Goal: Task Accomplishment & Management: Complete application form

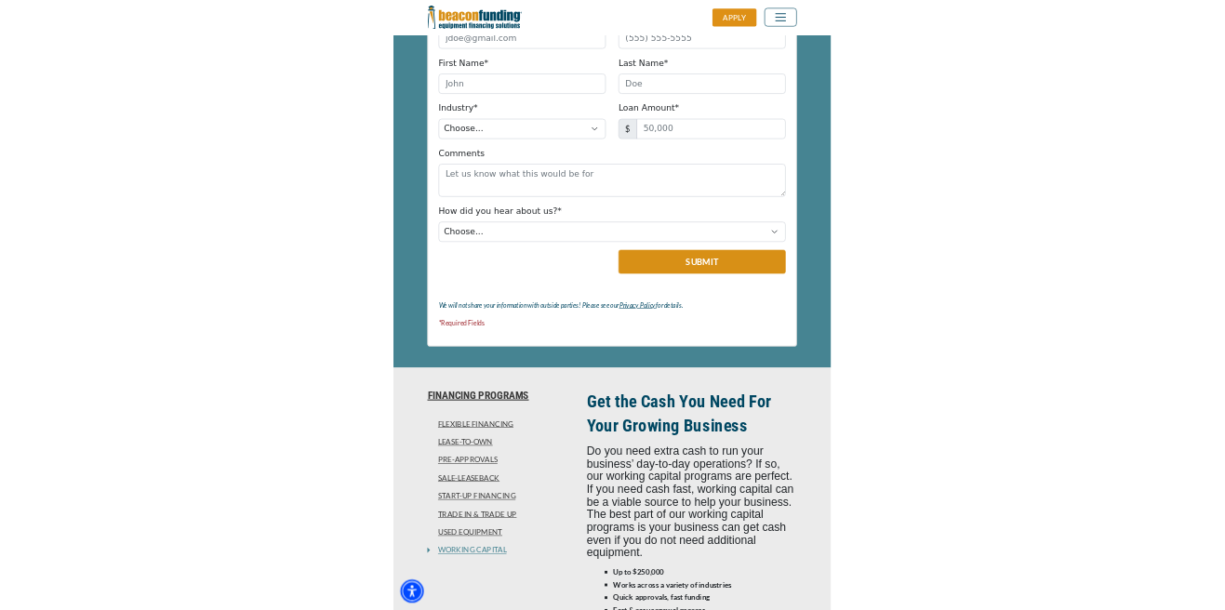
scroll to position [1238, 0]
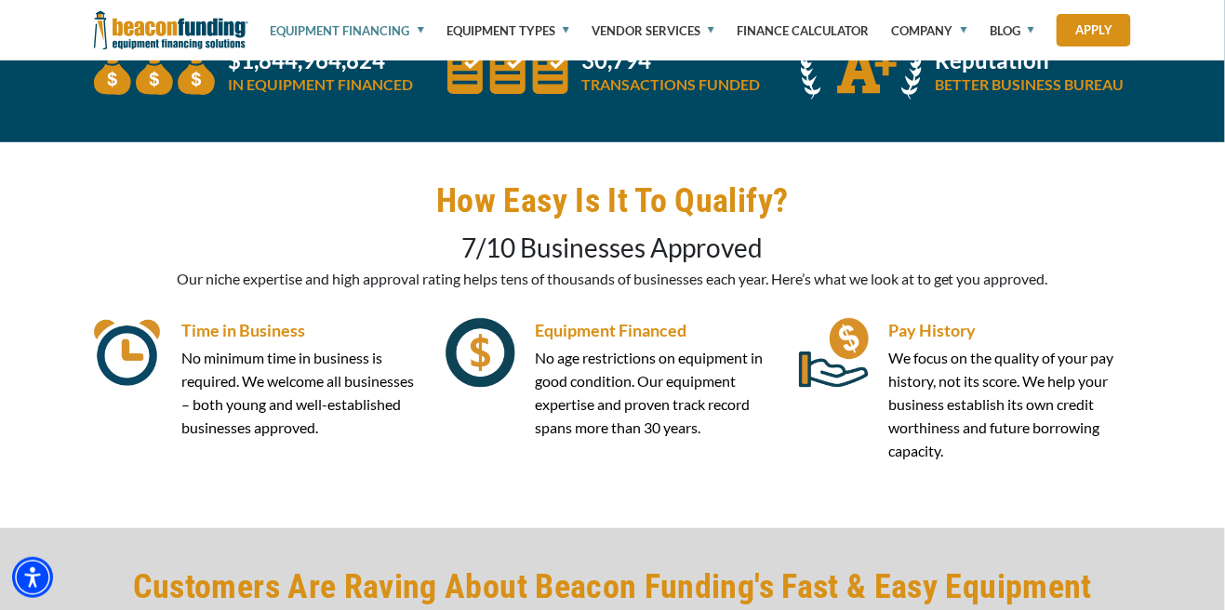
scroll to position [3826, 0]
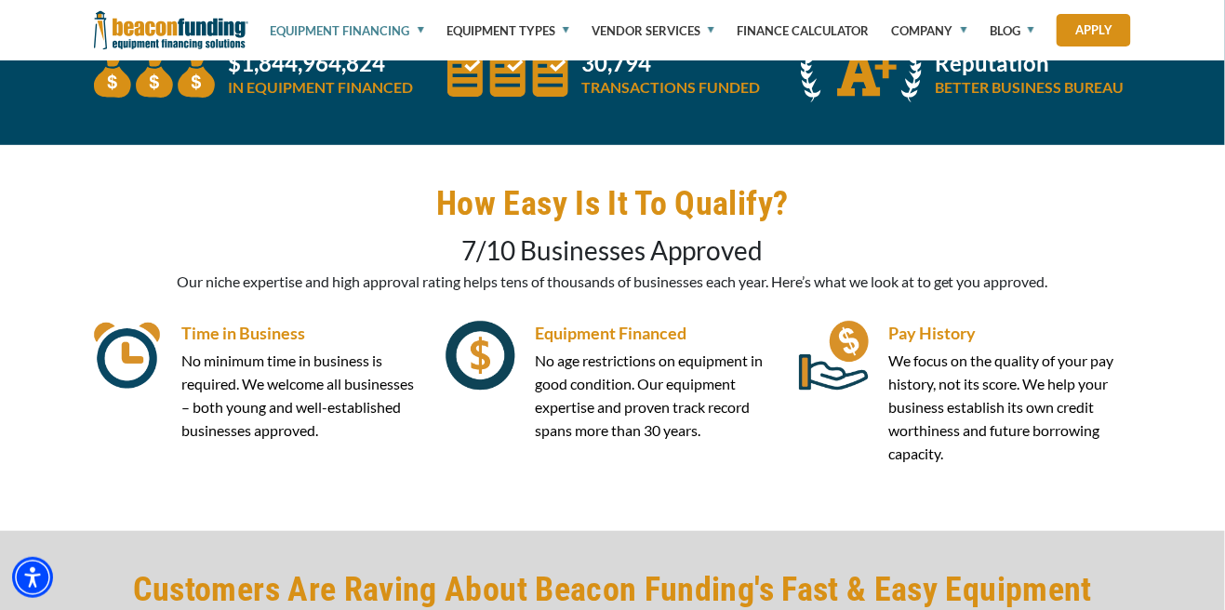
click at [417, 28] on link "Equipment Financing" at bounding box center [347, 30] width 153 height 61
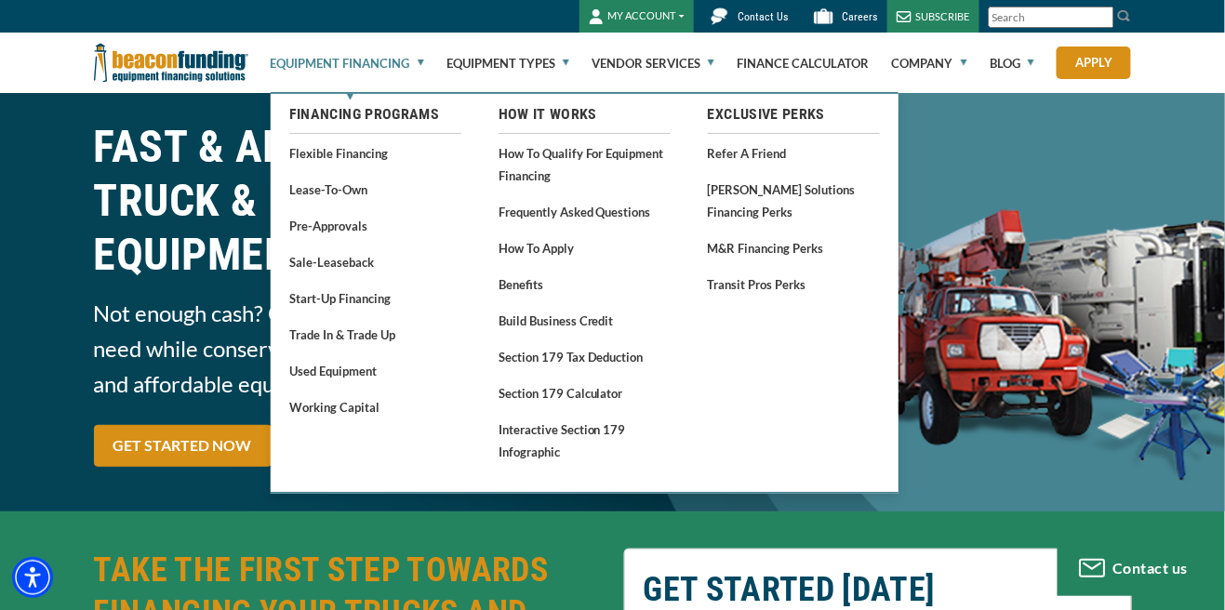
click at [419, 60] on link "Equipment Financing" at bounding box center [347, 63] width 153 height 60
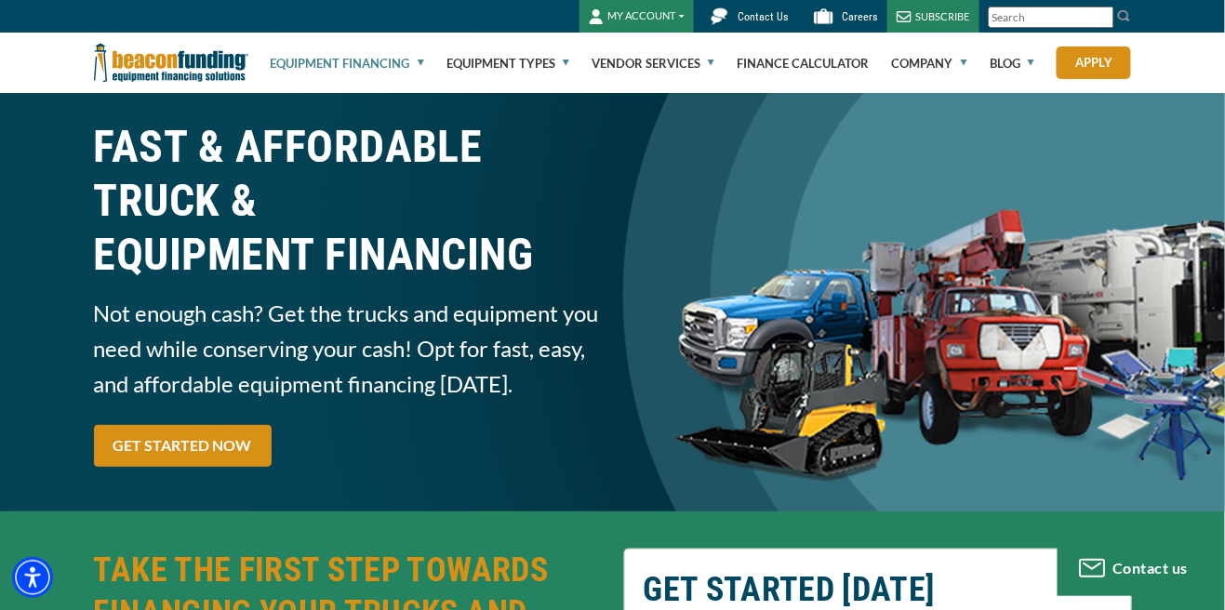
click at [405, 62] on link "Equipment Financing" at bounding box center [347, 63] width 153 height 60
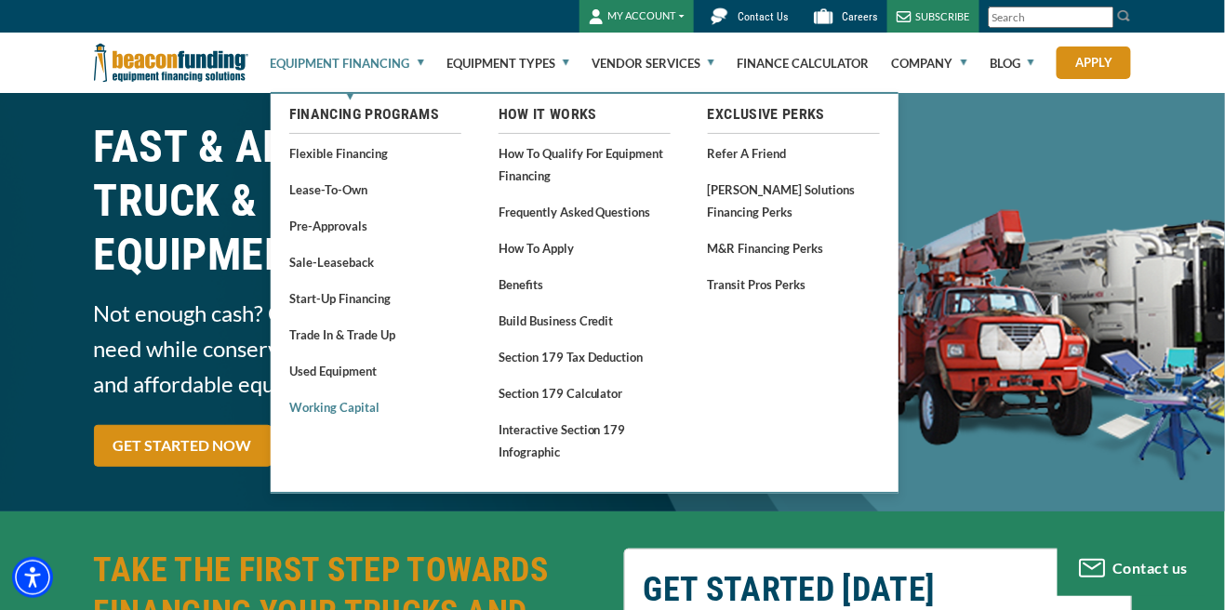
click at [369, 411] on link "Working Capital" at bounding box center [375, 406] width 172 height 23
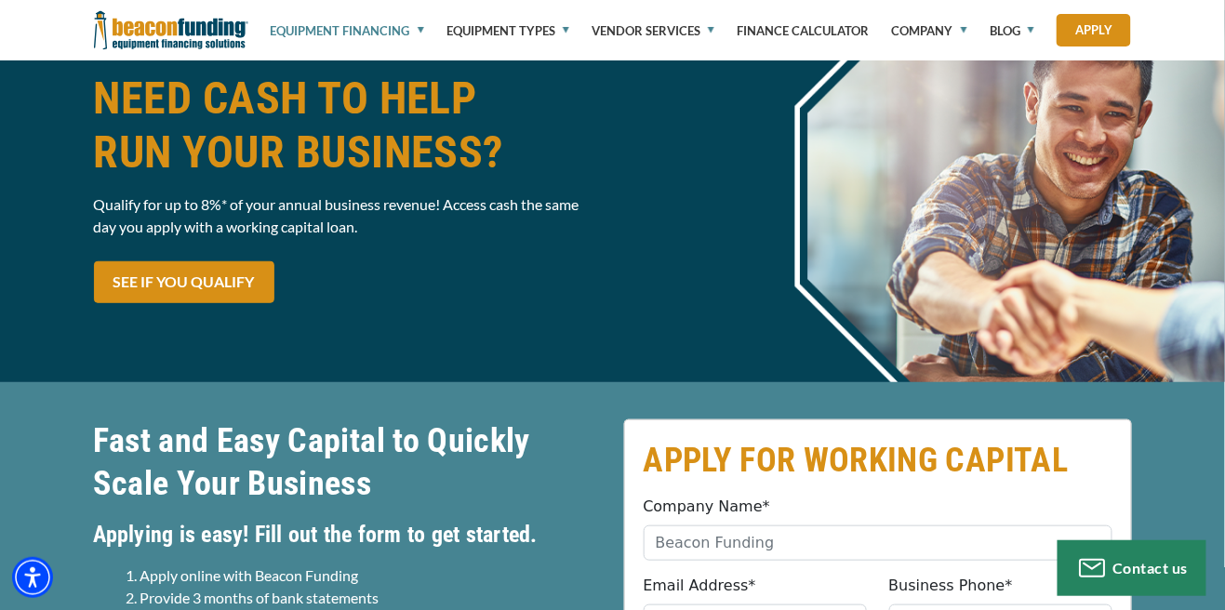
scroll to position [148, 0]
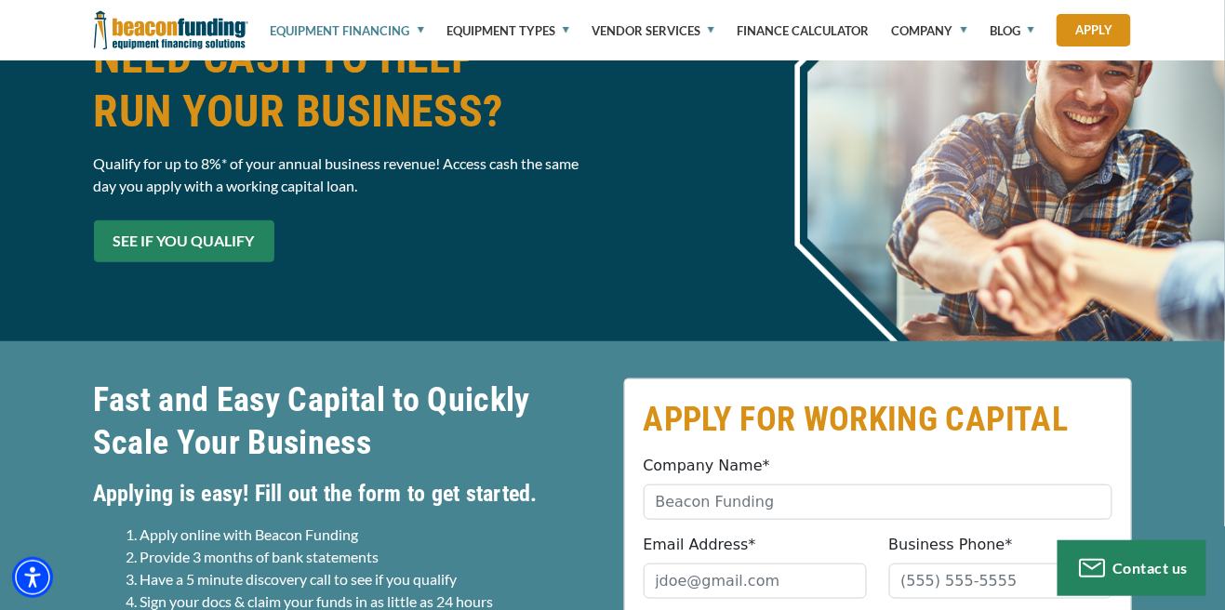
click at [116, 231] on link "SEE IF YOU QUALIFY" at bounding box center [184, 241] width 180 height 42
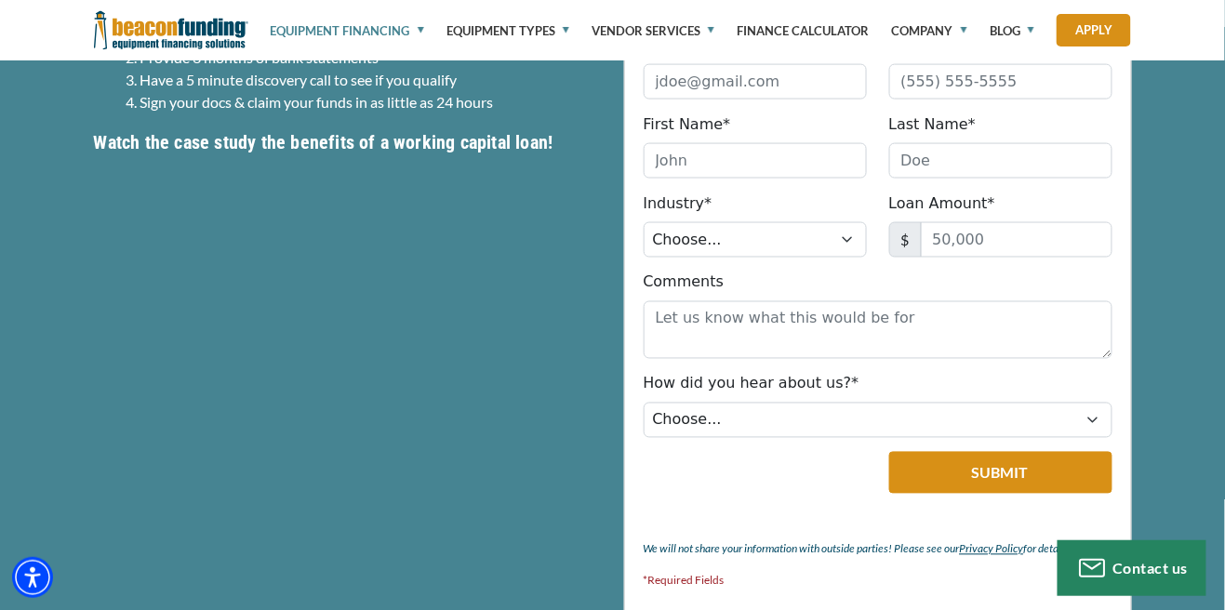
scroll to position [686, 0]
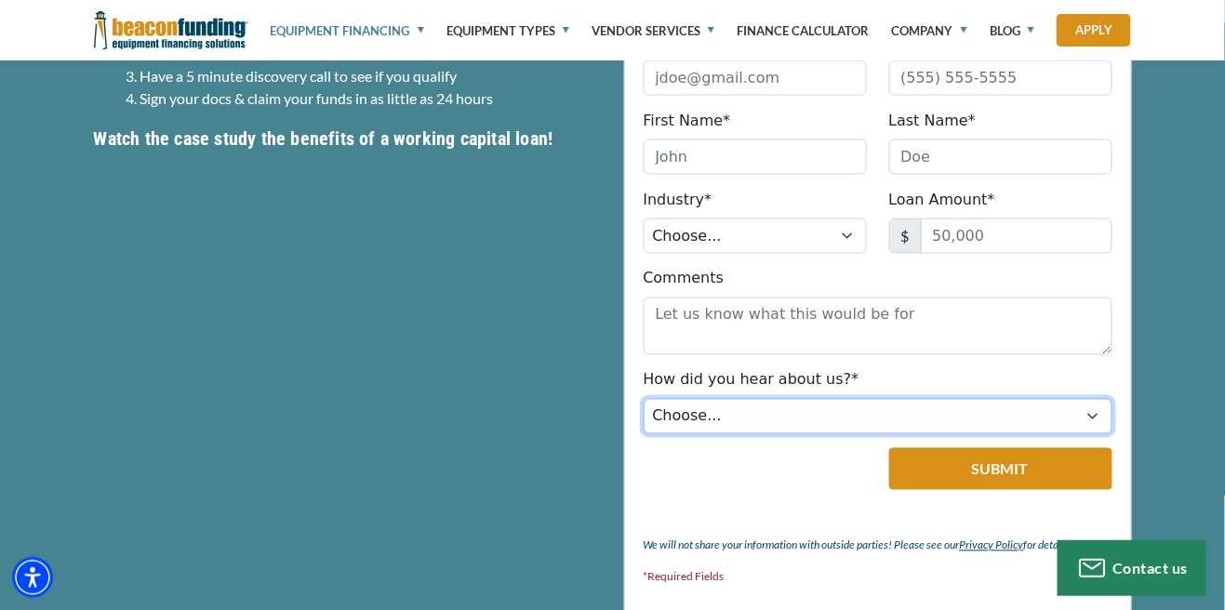
click at [1084, 423] on select "Choose... Internet Search Vendor Referral Word of Mouth Client Referral Email E…" at bounding box center [878, 416] width 469 height 35
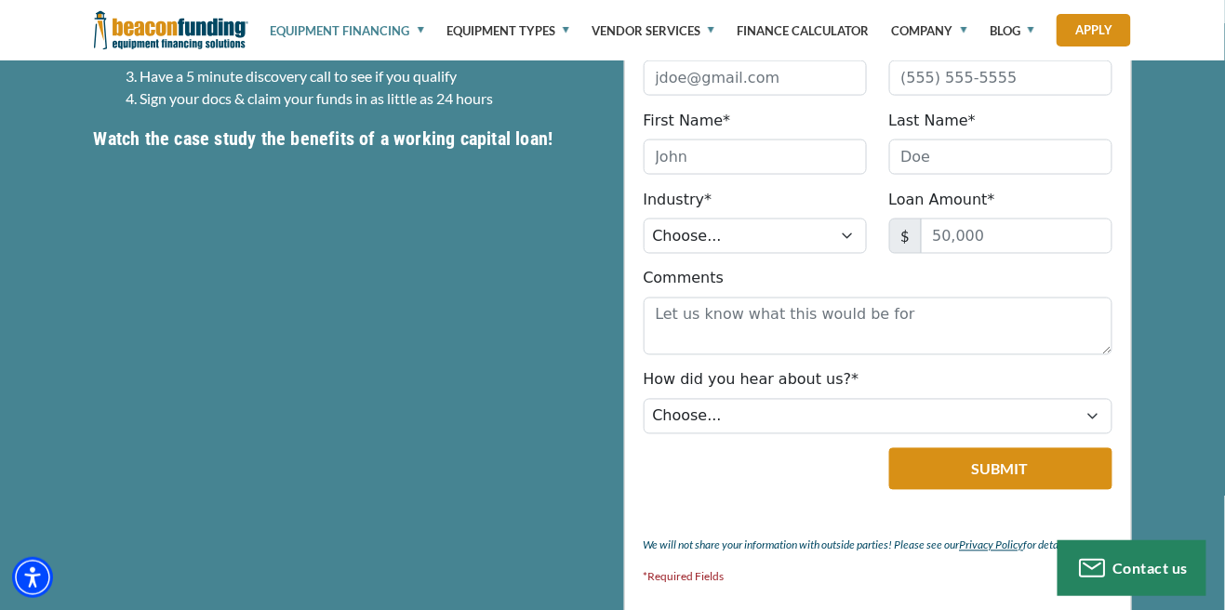
click at [1183, 235] on div "APPLY FOR WORKING CAPITAL Company Name* Please provide a valid company name. Em…" at bounding box center [612, 246] width 1225 height 817
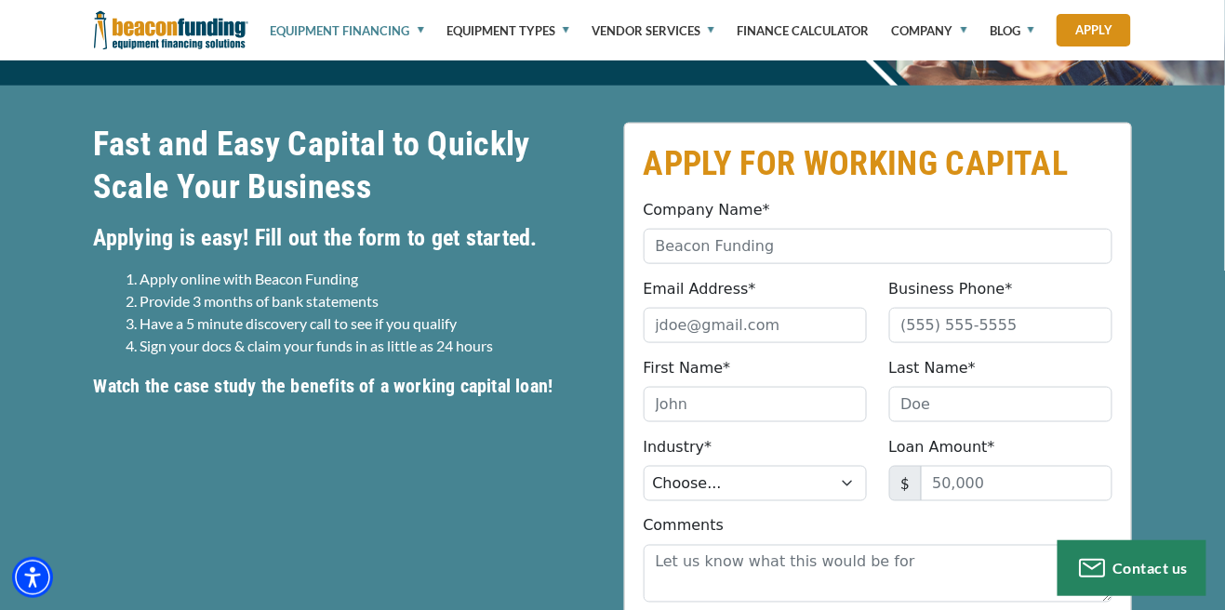
scroll to position [438, 0]
